Goal: Complete application form: Complete application form

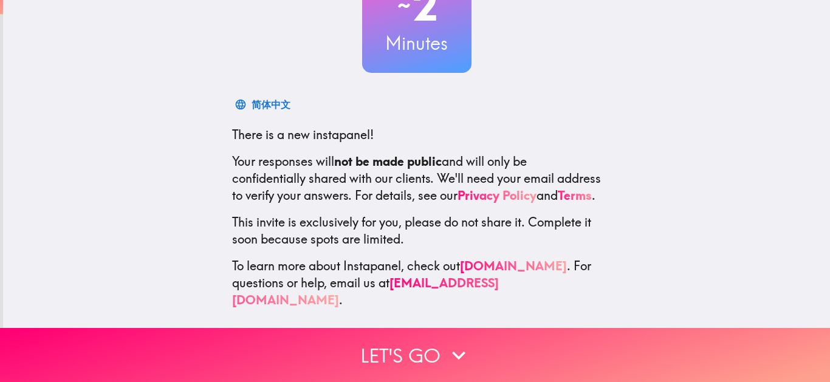
scroll to position [125, 0]
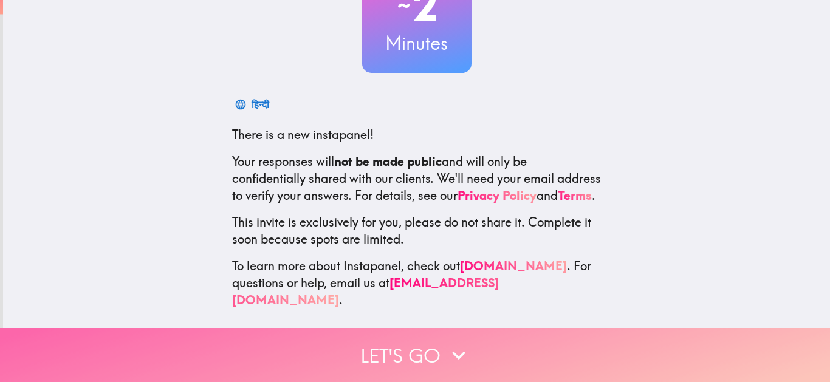
click at [425, 354] on button "Let's go" at bounding box center [415, 355] width 830 height 54
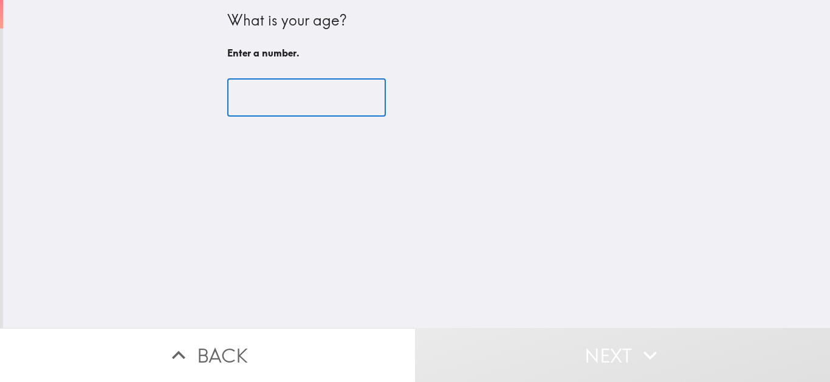
click at [331, 92] on input "number" at bounding box center [306, 98] width 159 height 38
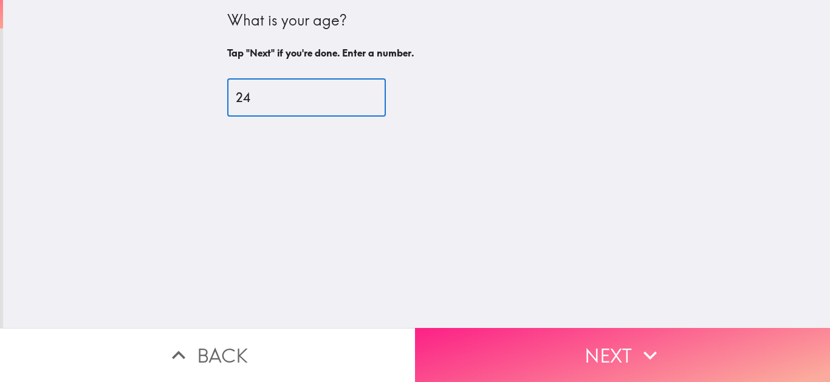
type input "24"
click at [637, 342] on icon "button" at bounding box center [650, 355] width 27 height 27
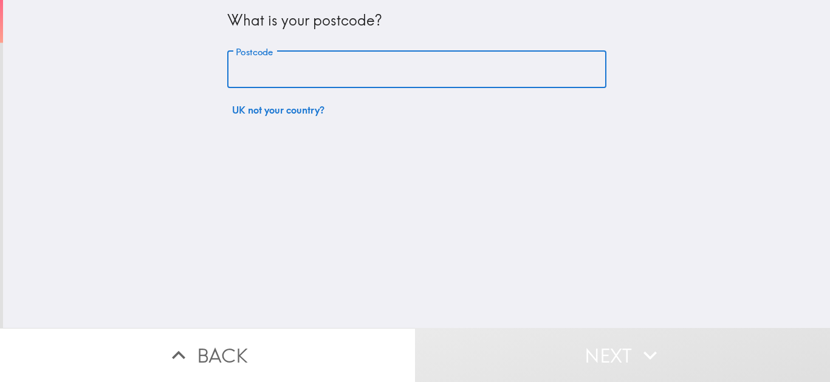
click at [253, 71] on input "Postcode" at bounding box center [416, 70] width 379 height 38
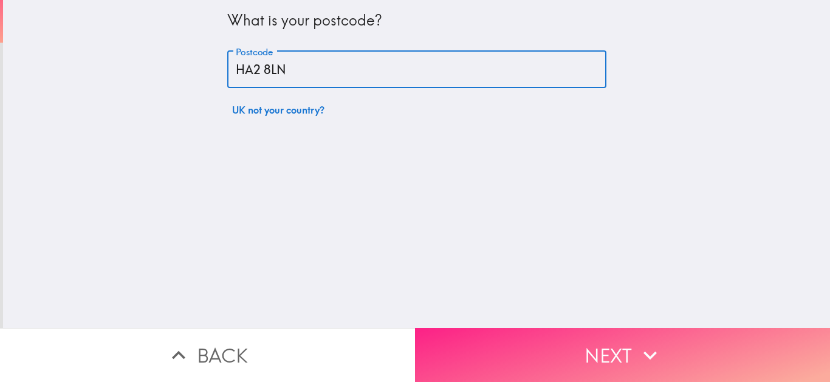
type input "HA2 8LN"
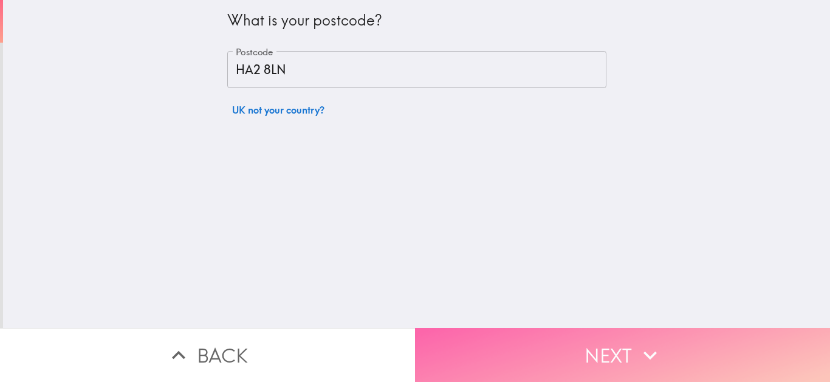
click at [678, 347] on button "Next" at bounding box center [622, 355] width 415 height 54
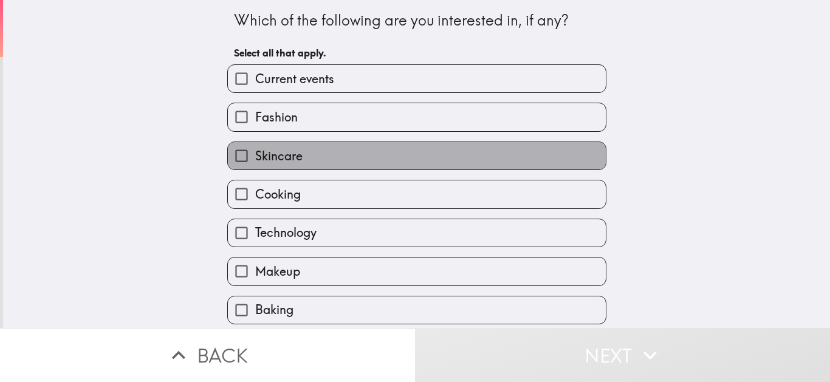
click at [274, 167] on label "Skincare" at bounding box center [417, 155] width 378 height 27
click at [255, 167] on input "Skincare" at bounding box center [241, 155] width 27 height 27
checkbox input "true"
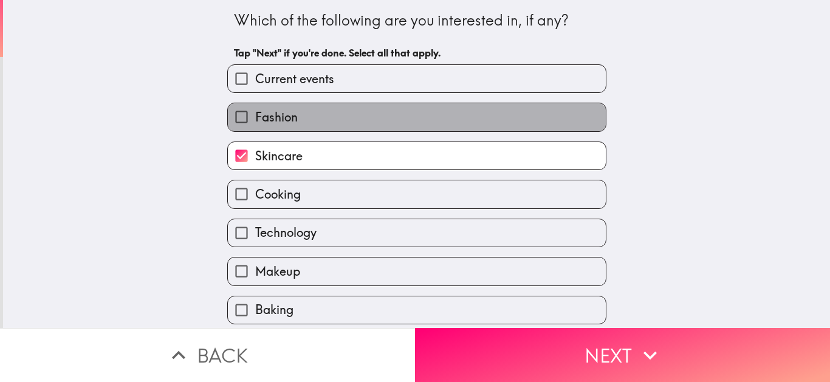
click at [293, 124] on label "Fashion" at bounding box center [417, 116] width 378 height 27
click at [255, 124] on input "Fashion" at bounding box center [241, 116] width 27 height 27
checkbox input "true"
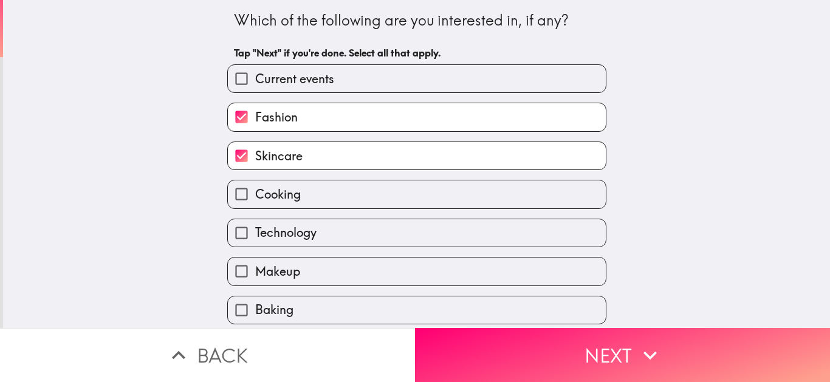
click at [297, 247] on div "Technology" at bounding box center [416, 233] width 379 height 29
click at [279, 244] on label "Technology" at bounding box center [417, 232] width 378 height 27
click at [255, 244] on input "Technology" at bounding box center [241, 232] width 27 height 27
checkbox input "true"
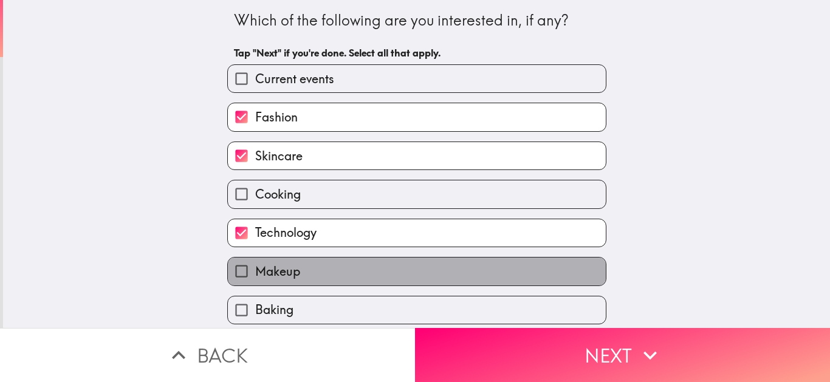
click at [277, 263] on span "Makeup" at bounding box center [277, 271] width 45 height 17
click at [255, 263] on input "Makeup" at bounding box center [241, 271] width 27 height 27
checkbox input "true"
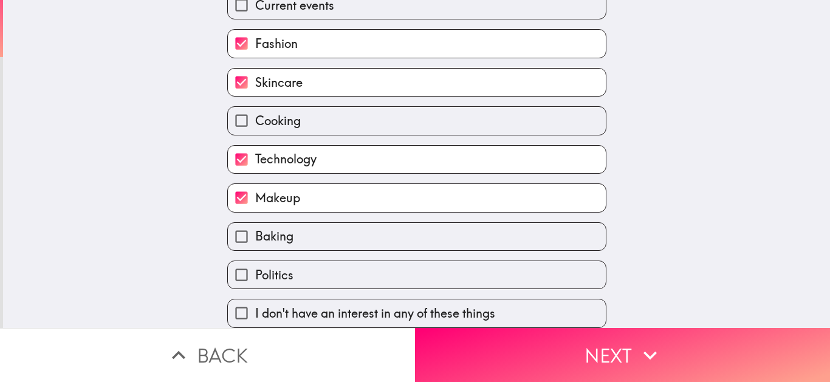
scroll to position [84, 0]
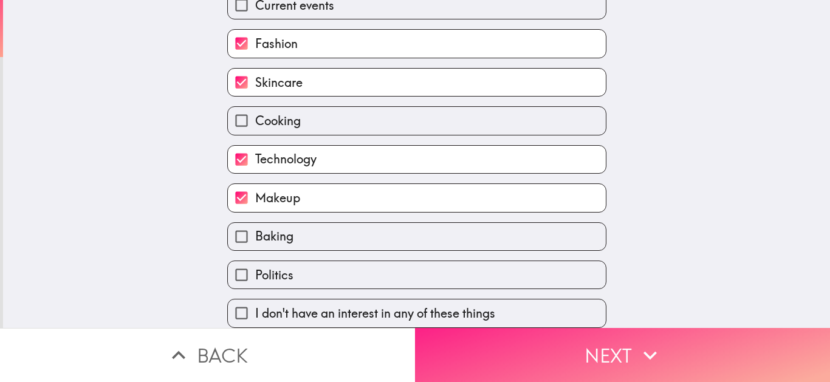
click at [614, 362] on button "Next" at bounding box center [622, 355] width 415 height 54
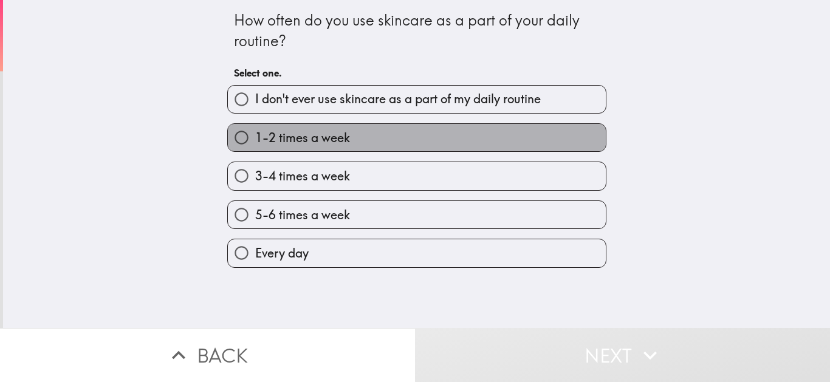
click at [298, 132] on span "1-2 times a week" at bounding box center [302, 137] width 95 height 17
click at [255, 132] on input "1-2 times a week" at bounding box center [241, 137] width 27 height 27
radio input "true"
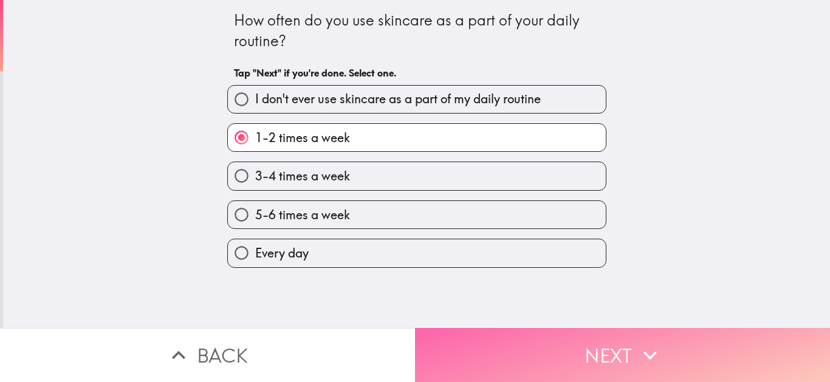
click at [642, 331] on button "Next" at bounding box center [622, 355] width 415 height 54
